Goal: Information Seeking & Learning: Learn about a topic

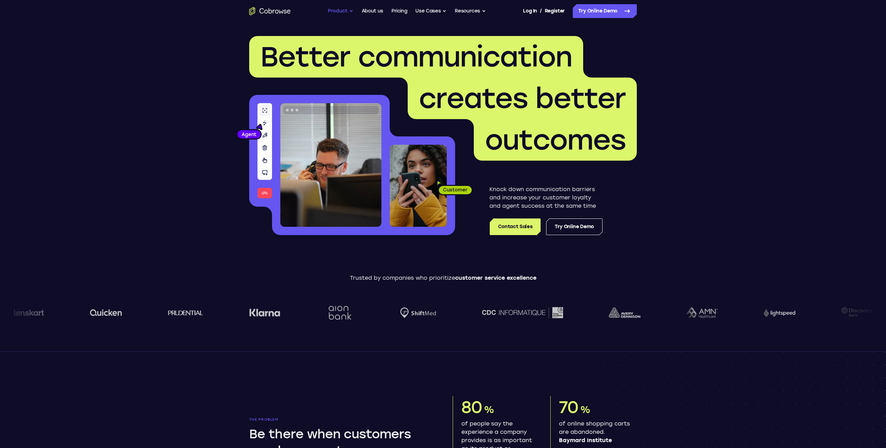
click at [337, 9] on button "Product" at bounding box center [341, 11] width 26 height 14
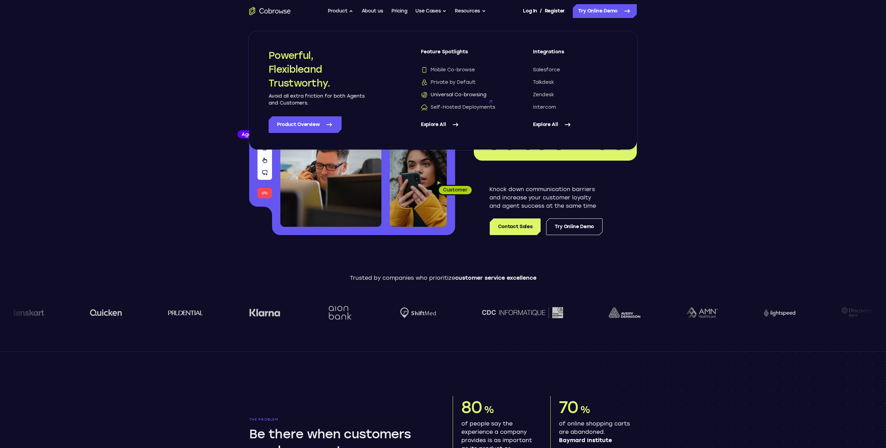
click at [471, 95] on span "Universal Co-browsing" at bounding box center [453, 94] width 65 height 7
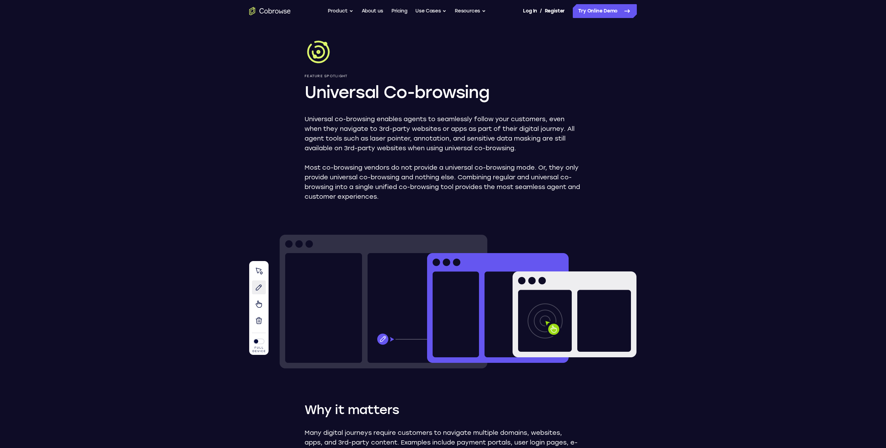
scroll to position [18, 0]
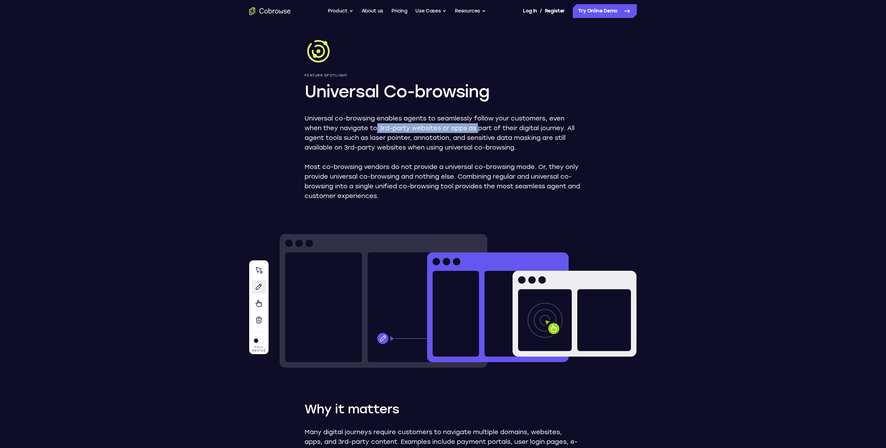
drag, startPoint x: 451, startPoint y: 132, endPoint x: 483, endPoint y: 132, distance: 31.5
click at [483, 132] on p "Universal co-browsing enables agents to seamlessly follow your customers, even …" at bounding box center [443, 133] width 277 height 39
click at [476, 148] on p "Universal co-browsing enables agents to seamlessly follow your customers, even …" at bounding box center [443, 133] width 277 height 39
click at [330, 10] on button "Product" at bounding box center [341, 11] width 26 height 14
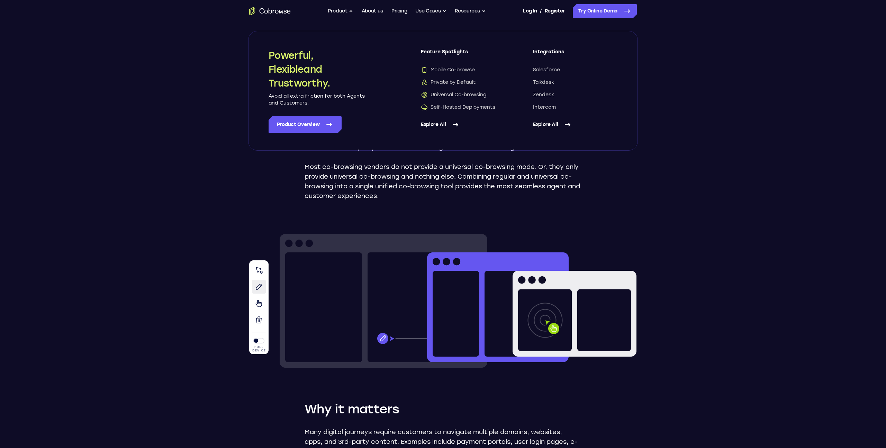
click at [382, 188] on p "Most co-browsing vendors do not provide a universal co-browsing mode. Or, they …" at bounding box center [443, 181] width 277 height 39
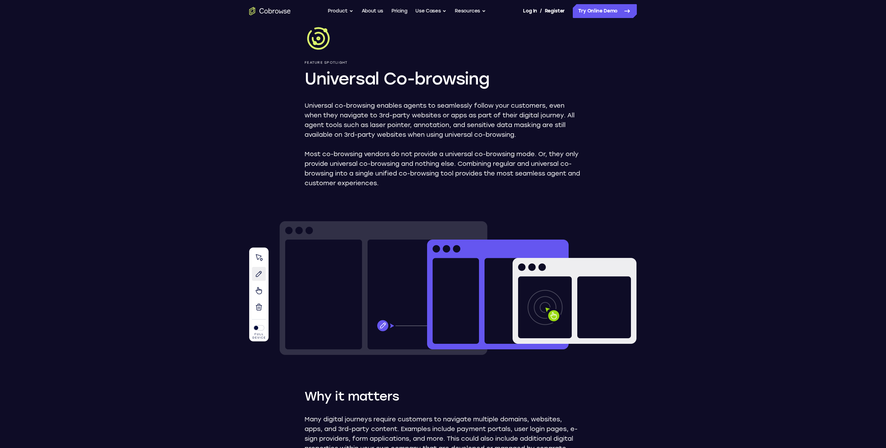
click at [383, 185] on p "Most co-browsing vendors do not provide a universal co-browsing mode. Or, they …" at bounding box center [443, 168] width 277 height 39
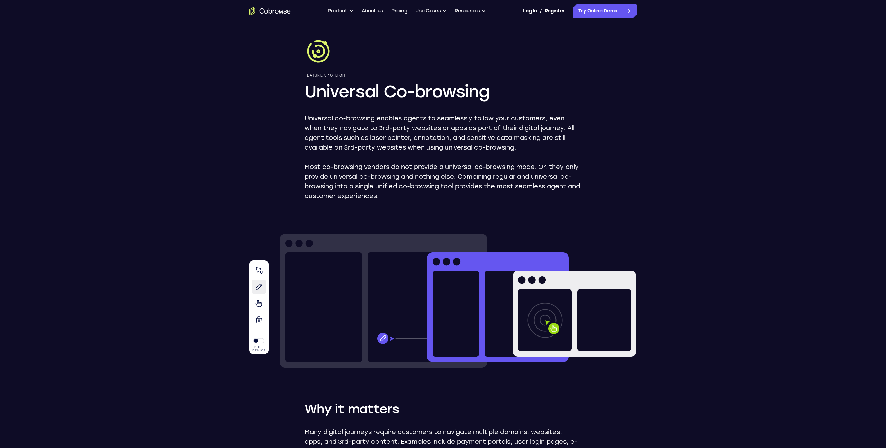
click at [175, 55] on header "Feature Spotlight Universal Co-browsing Universal co-browsing enables agents to…" at bounding box center [443, 320] width 886 height 632
